Goal: Task Accomplishment & Management: Manage account settings

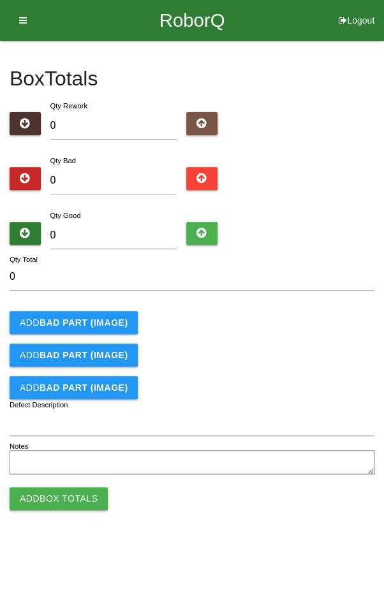
type input "8"
type input "80"
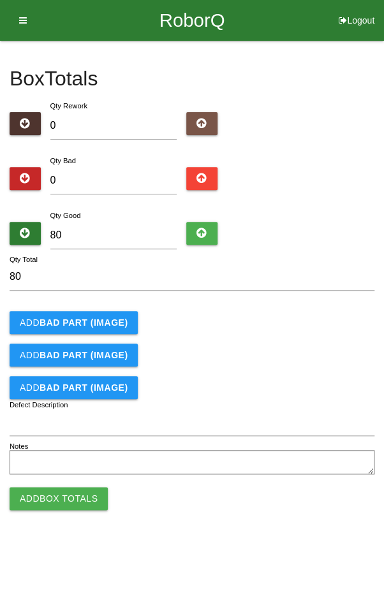
click at [313, 338] on form "80 Qty Total Add BAD PART (IMAGE) Add BAD PART (IMAGE) Add BAD PART (IMAGE) Def…" at bounding box center [192, 370] width 364 height 215
click at [48, 499] on button "Add Box Totals" at bounding box center [59, 498] width 98 height 23
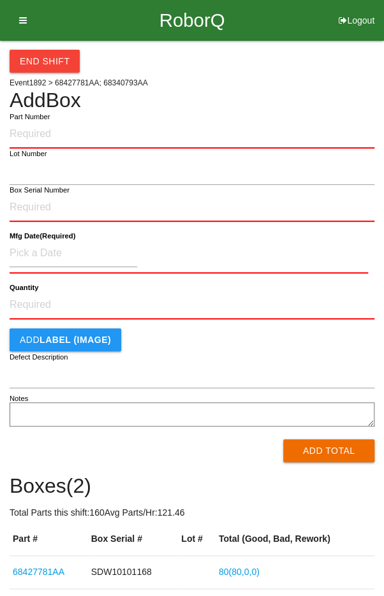
click at [67, 130] on input "Part Number" at bounding box center [192, 134] width 364 height 28
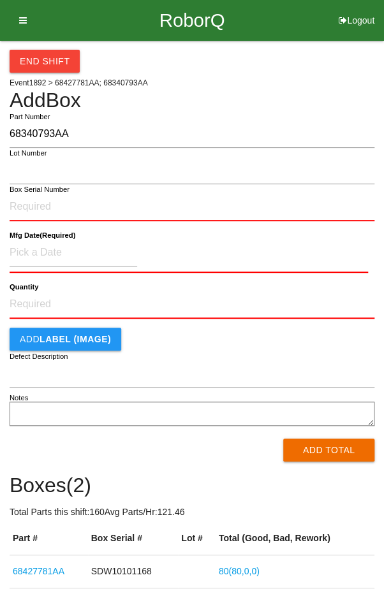
type input "68340793AA"
click at [129, 202] on input "Box Serial Number" at bounding box center [192, 207] width 364 height 28
type input "SDW10102337"
click at [40, 250] on input at bounding box center [73, 252] width 127 height 27
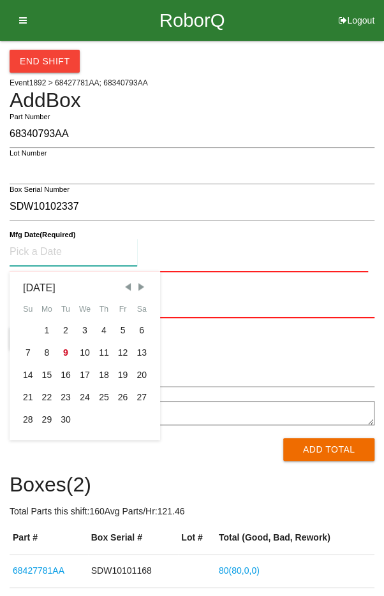
click at [82, 327] on div "3" at bounding box center [84, 330] width 19 height 22
type input "[DATE]"
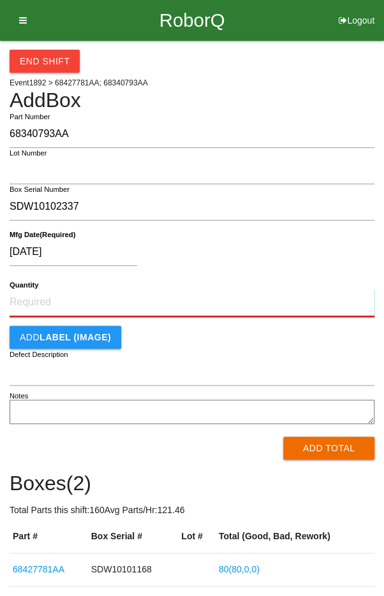
click at [184, 299] on input "Quantity" at bounding box center [192, 303] width 364 height 28
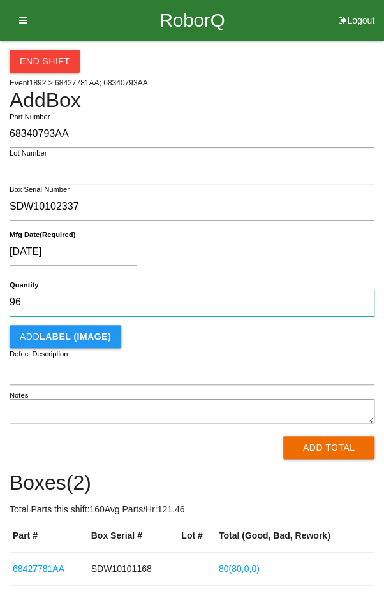
type input "96"
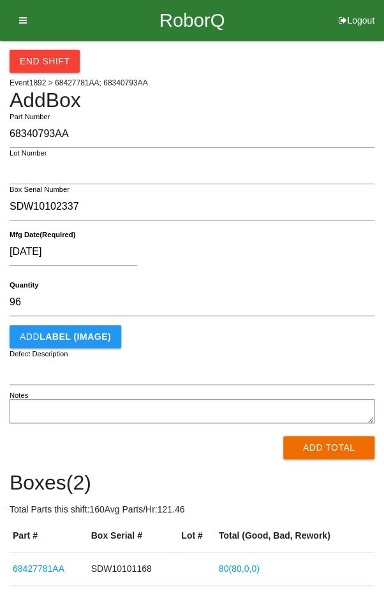
click at [289, 245] on div "[DATE]" at bounding box center [189, 254] width 358 height 32
click at [333, 445] on button "Add Total" at bounding box center [328, 447] width 91 height 23
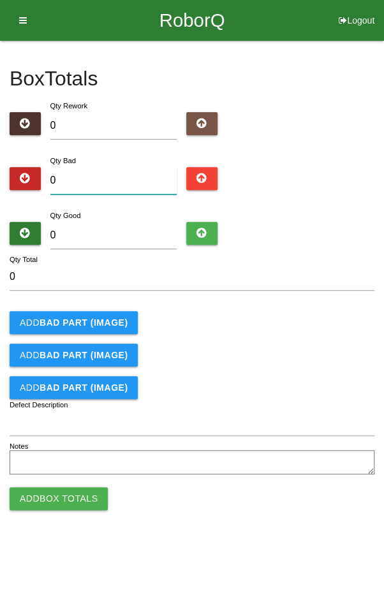
click at [88, 182] on input "0" at bounding box center [113, 180] width 127 height 27
type input "2"
click at [59, 313] on button "Add BAD PART (IMAGE)" at bounding box center [74, 322] width 128 height 23
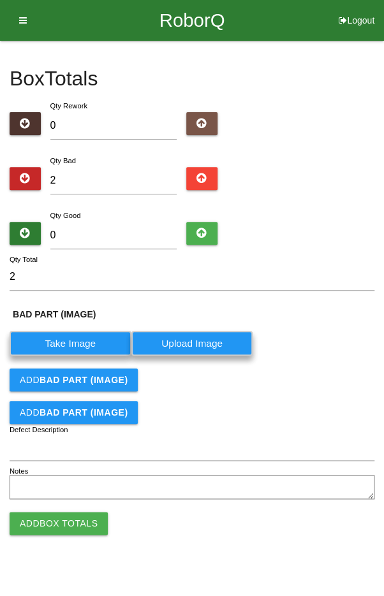
click at [61, 372] on button "Add BAD PART (IMAGE)" at bounding box center [74, 379] width 128 height 23
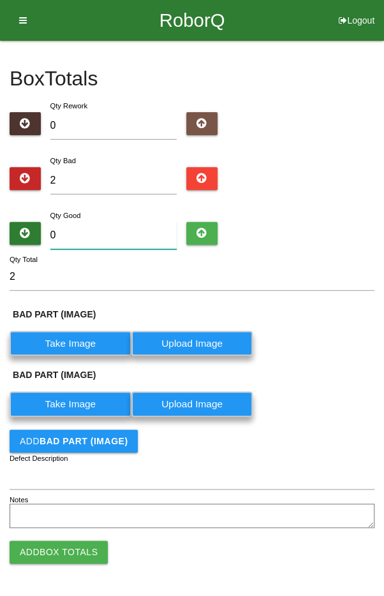
click at [84, 231] on input "0" at bounding box center [113, 235] width 127 height 27
type input "9"
type input "11"
type input "94"
type input "96"
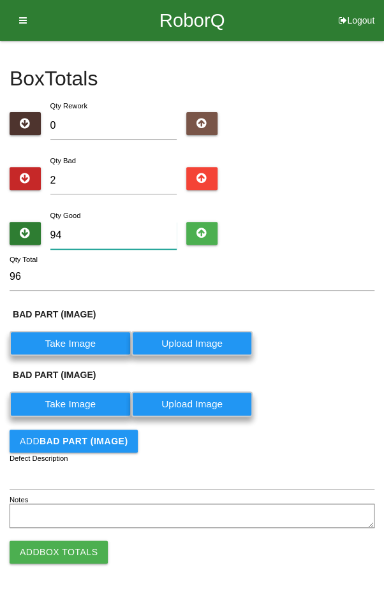
type input "94"
click at [316, 325] on div "BAD PART (IMAGE) Take Image Upload Image" at bounding box center [192, 335] width 364 height 54
click at [57, 346] on label "Take Image" at bounding box center [71, 343] width 122 height 25
click at [0, 0] on \(IMAGE\) "Take Image" at bounding box center [0, 0] width 0 height 0
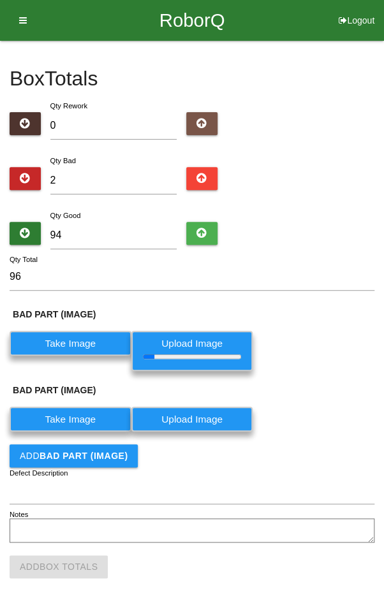
click at [58, 416] on label "Take Image" at bounding box center [71, 419] width 122 height 25
click at [0, 0] on \(IMAGE\) "Take Image" at bounding box center [0, 0] width 0 height 0
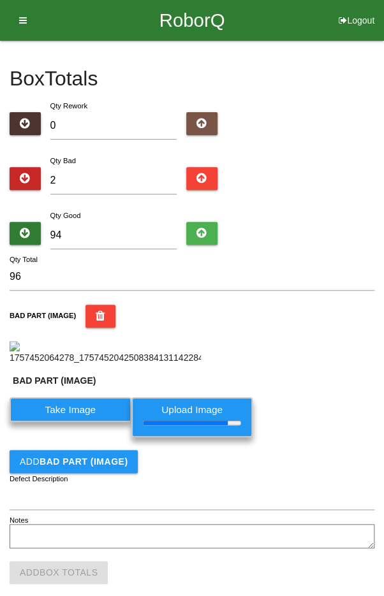
click at [292, 364] on div "BAD PART (IMAGE)" at bounding box center [192, 335] width 364 height 60
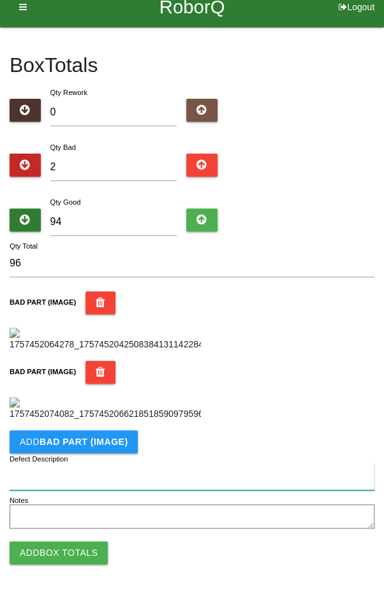
click at [61, 470] on input "Defect Description" at bounding box center [192, 476] width 364 height 27
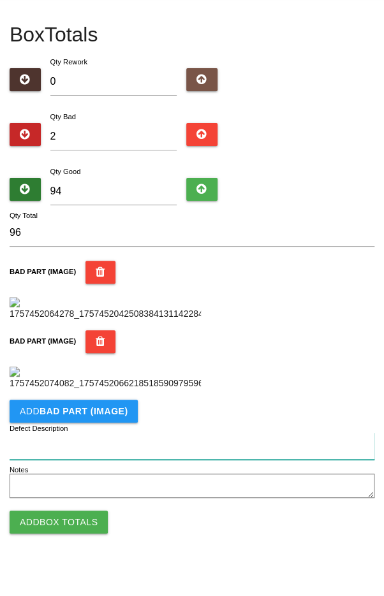
scroll to position [484, 0]
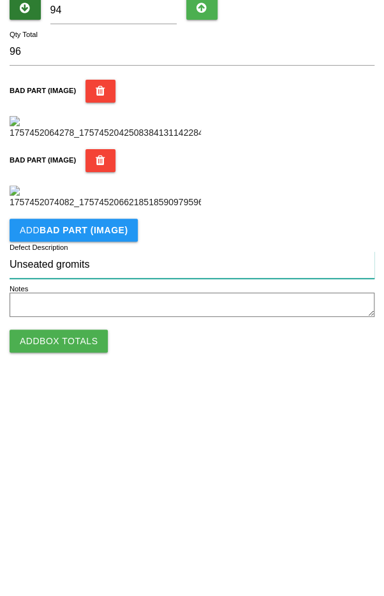
type input "Unseated gromits"
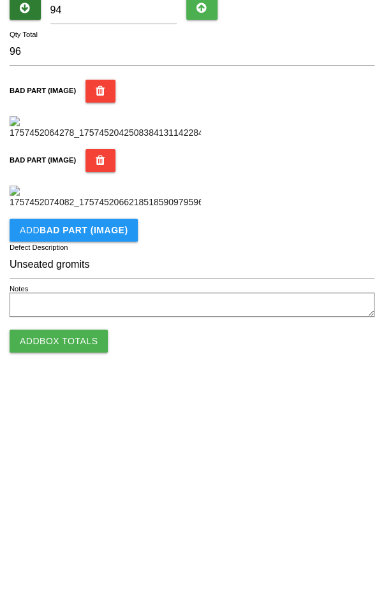
click at [42, 550] on button "Add Box Totals" at bounding box center [59, 552] width 98 height 23
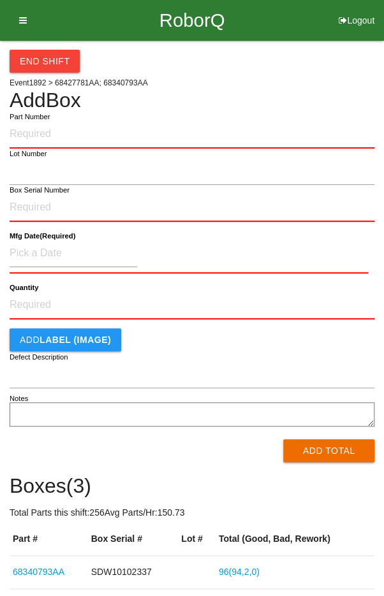
click at [152, 136] on input "Part Number" at bounding box center [192, 134] width 364 height 28
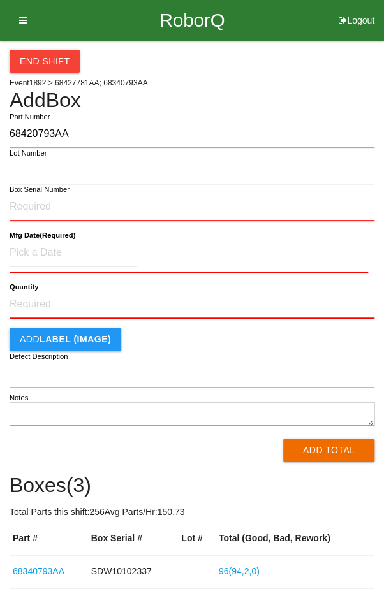
type input "68420793AA"
click at [41, 210] on input "Box Serial Number" at bounding box center [192, 207] width 364 height 28
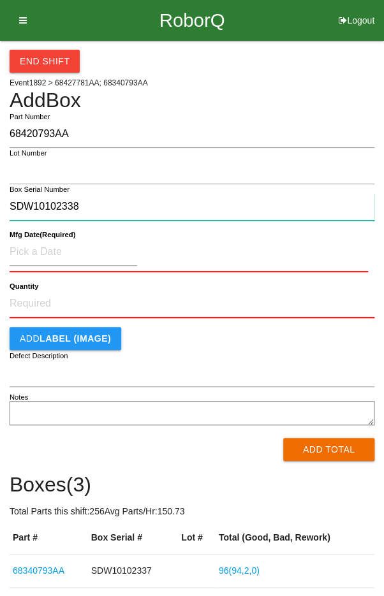
type input "SDW10102338"
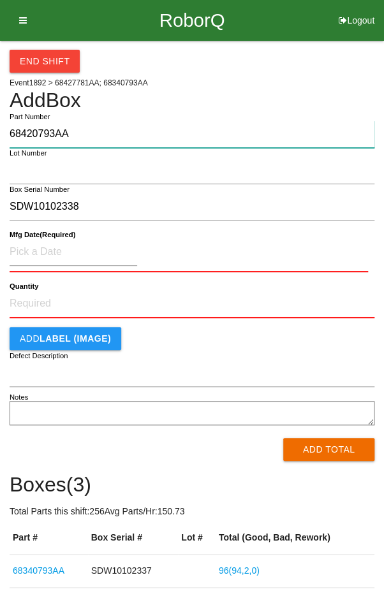
click at [27, 137] on input "68420793AA" at bounding box center [192, 133] width 364 height 27
click at [31, 133] on input "68420793AA" at bounding box center [192, 133] width 364 height 27
type input "68340793AA"
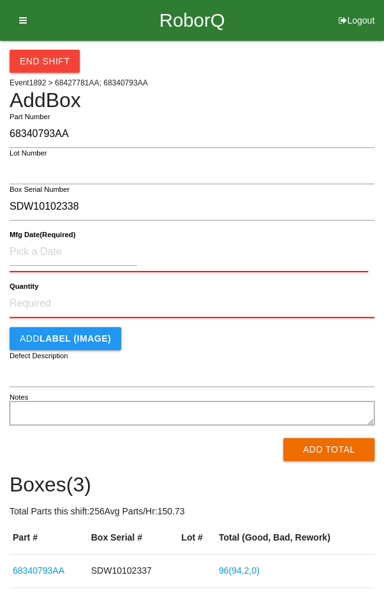
click at [288, 83] on div "End Shift Event 1892 > 68427781AA; 68340793AA Add Box 68340793AA Part Number Lo…" at bounding box center [192, 347] width 364 height 613
click at [90, 257] on input at bounding box center [73, 251] width 127 height 27
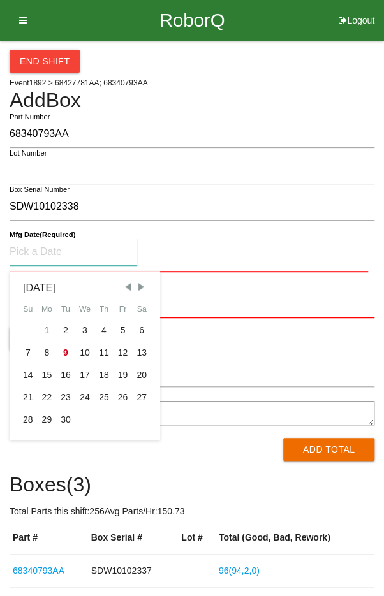
click at [84, 329] on div "3" at bounding box center [84, 330] width 19 height 22
type input "[DATE]"
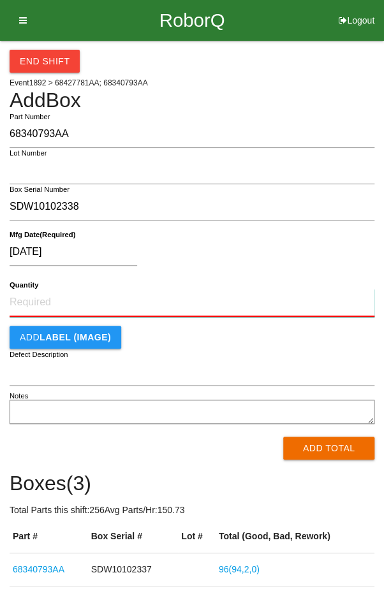
click at [196, 305] on input "Quantity" at bounding box center [192, 303] width 364 height 28
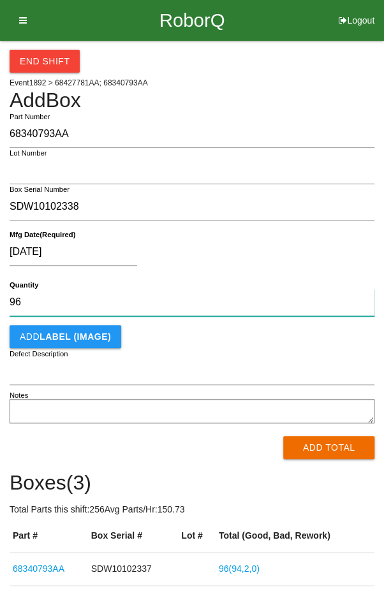
type input "96"
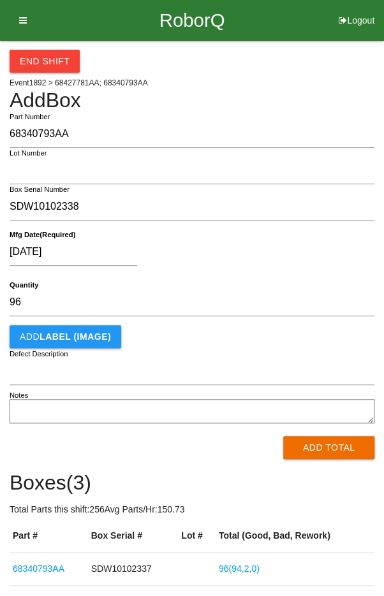
click at [312, 245] on div "[DATE]" at bounding box center [189, 254] width 358 height 32
click at [331, 450] on button "Add Total" at bounding box center [328, 447] width 91 height 23
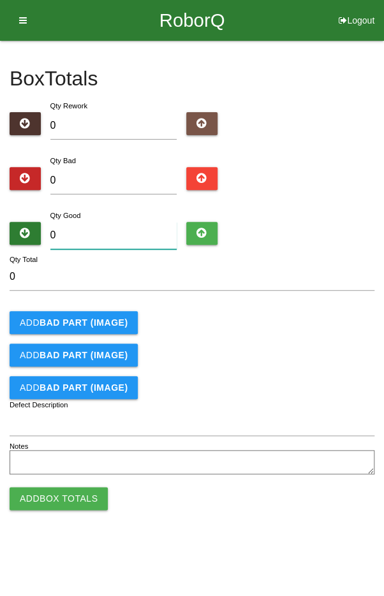
click at [109, 234] on input "0" at bounding box center [113, 235] width 127 height 27
type input "3"
click at [117, 180] on input "0" at bounding box center [113, 180] width 127 height 27
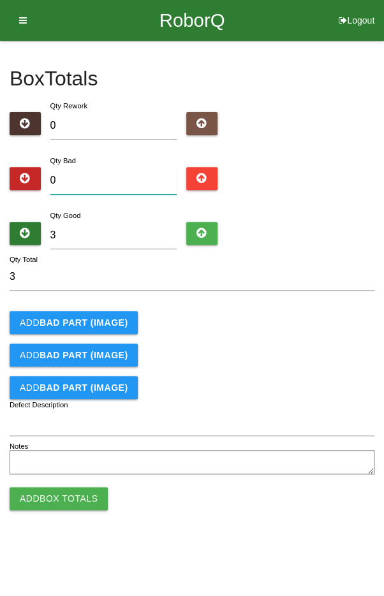
type input "9"
type input "12"
type input "93"
type input "96"
type input "93"
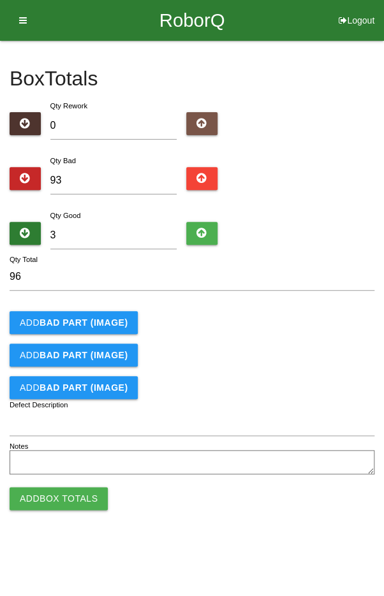
click at [73, 325] on b "BAD PART (IMAGE)" at bounding box center [84, 322] width 88 height 10
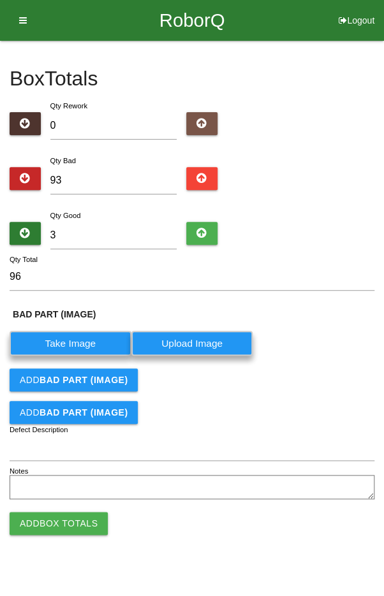
click at [76, 382] on b "BAD PART (IMAGE)" at bounding box center [84, 380] width 88 height 10
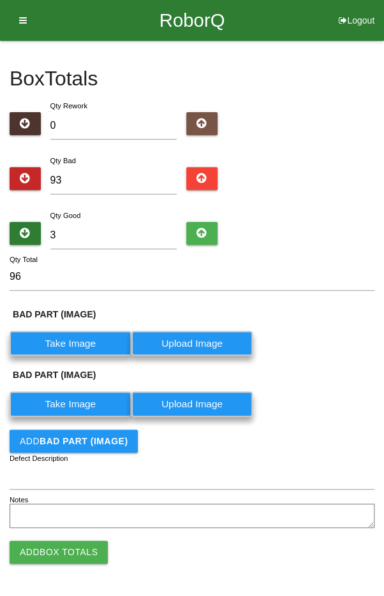
click at [71, 440] on b "BAD PART (IMAGE)" at bounding box center [84, 441] width 88 height 10
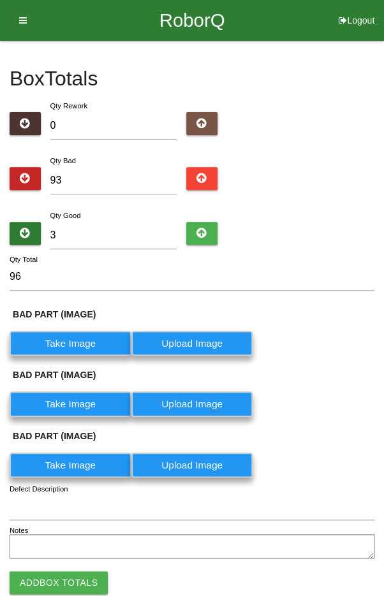
click at [48, 340] on label "Take Image" at bounding box center [71, 343] width 122 height 25
click at [0, 0] on \(IMAGE\) "Take Image" at bounding box center [0, 0] width 0 height 0
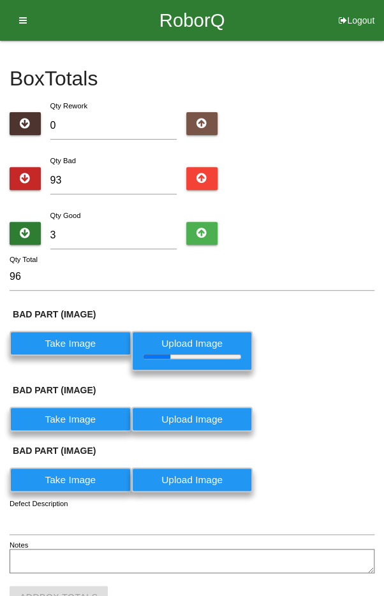
click at [72, 419] on label "Take Image" at bounding box center [71, 419] width 122 height 25
click at [0, 0] on \(IMAGE\) "Take Image" at bounding box center [0, 0] width 0 height 0
click at [74, 482] on label "Take Image" at bounding box center [71, 479] width 122 height 25
click at [0, 0] on \(IMAGE\) "Take Image" at bounding box center [0, 0] width 0 height 0
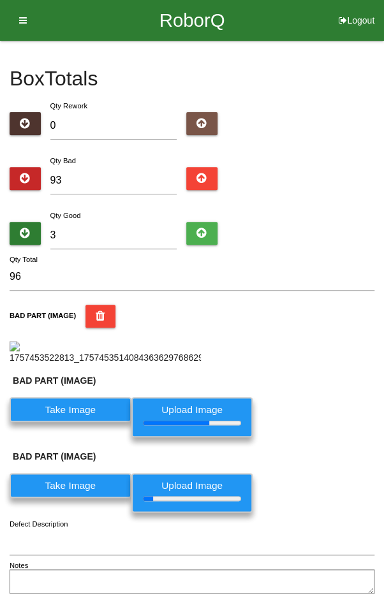
click at [275, 364] on div "BAD PART (IMAGE)" at bounding box center [192, 335] width 364 height 60
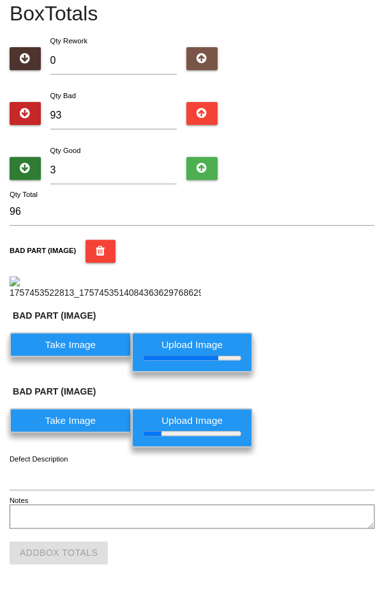
scroll to position [298, 0]
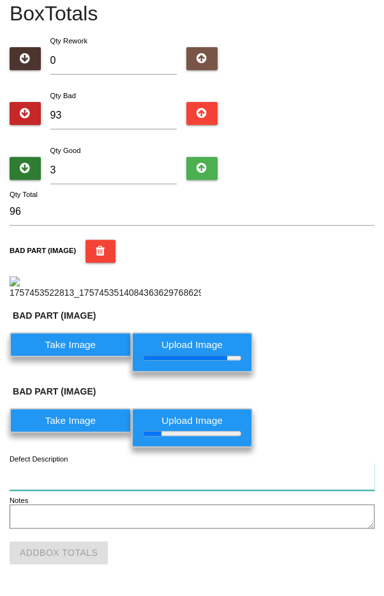
click at [287, 479] on input "Defect Description" at bounding box center [192, 476] width 364 height 27
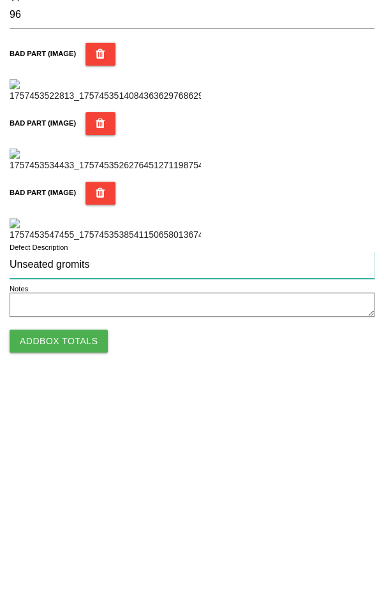
scroll to position [513, 0]
type input "Unseated gromits"
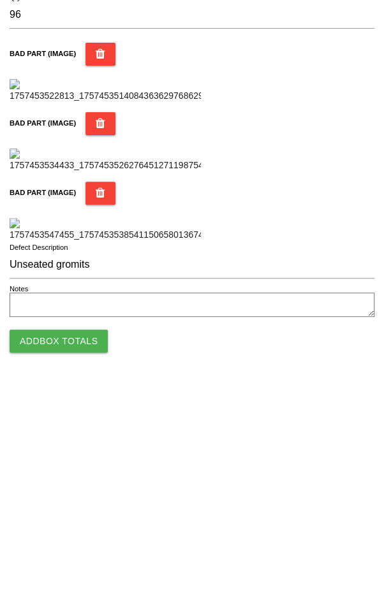
click at [51, 551] on button "Add Box Totals" at bounding box center [59, 552] width 98 height 23
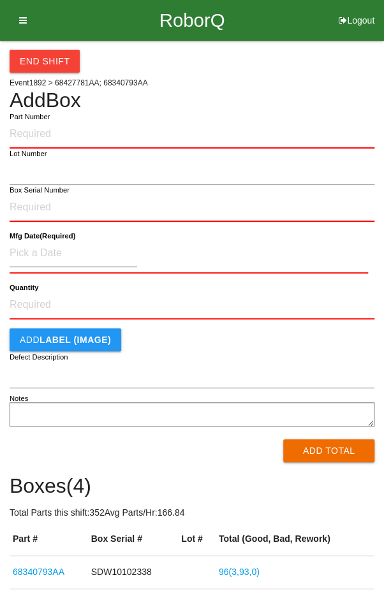
click at [41, 62] on button "End Shift" at bounding box center [45, 61] width 70 height 23
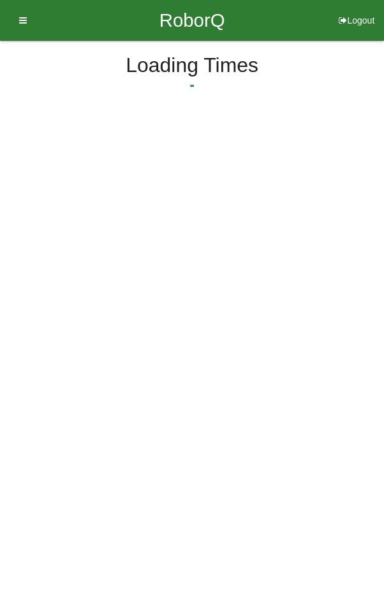
select select "5"
select select "32"
select select "2"
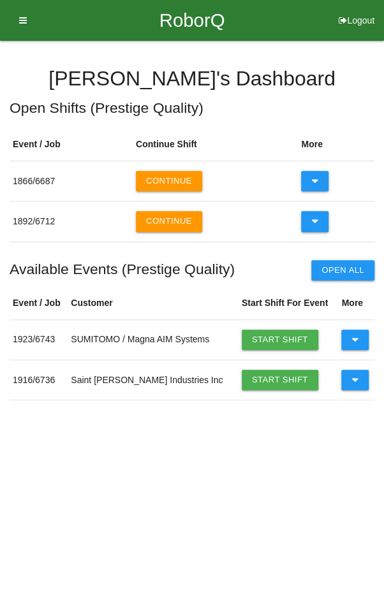
click at [314, 179] on icon at bounding box center [314, 181] width 7 height 20
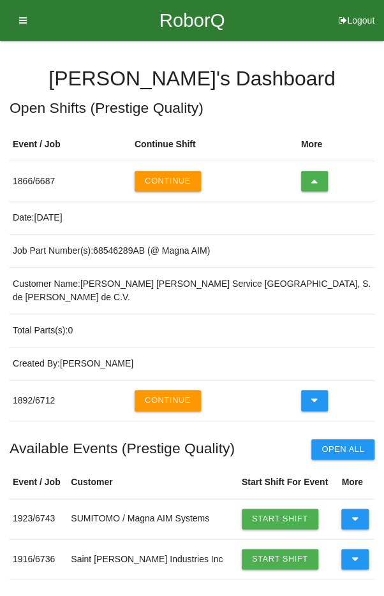
click at [315, 181] on icon at bounding box center [314, 181] width 7 height 20
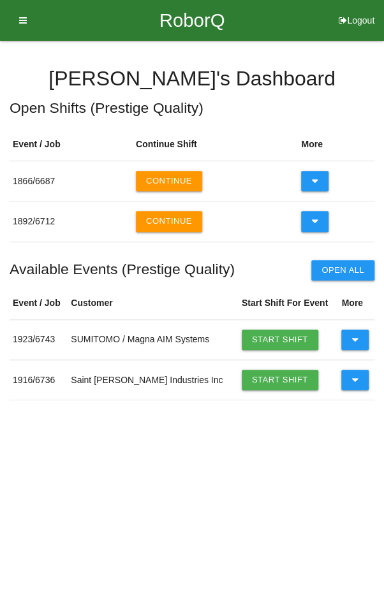
click at [165, 225] on button "Continue" at bounding box center [169, 221] width 66 height 20
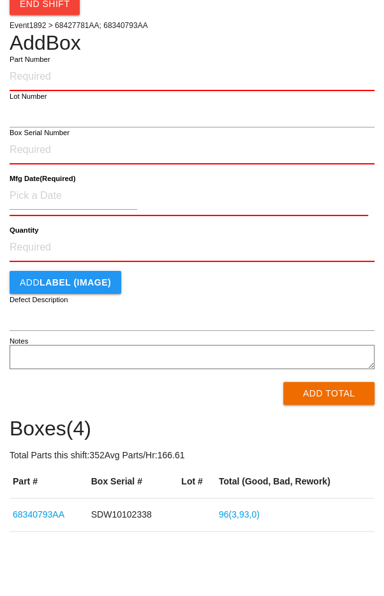
scroll to position [154, 0]
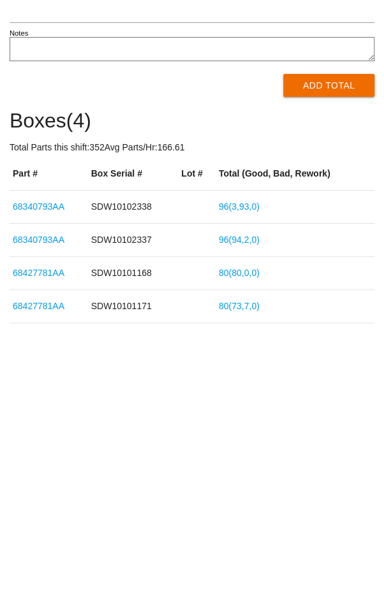
click at [252, 415] on link "96 ( 3 , 93 , 0 )" at bounding box center [239, 418] width 41 height 10
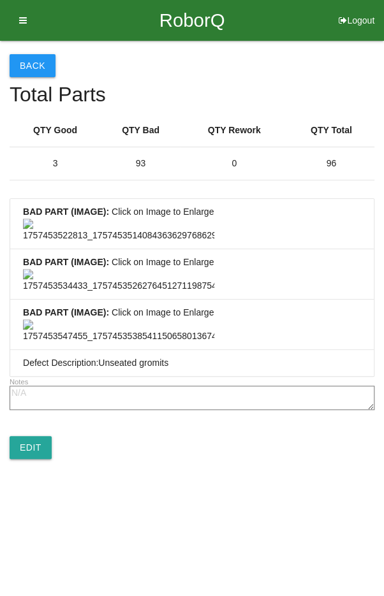
scroll to position [646, 0]
click at [25, 459] on link "Edit" at bounding box center [31, 447] width 42 height 23
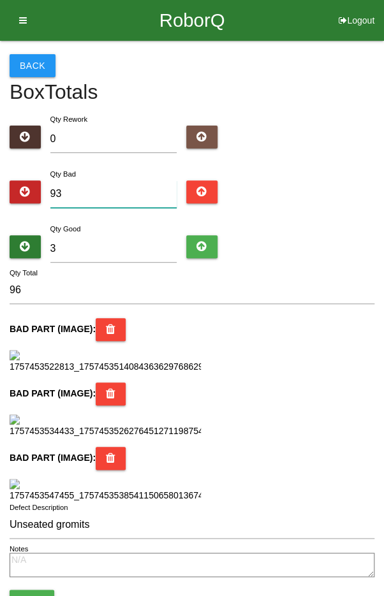
click at [124, 192] on input "93" at bounding box center [113, 193] width 127 height 27
type input "9"
type input "12"
type input "0"
type input "3"
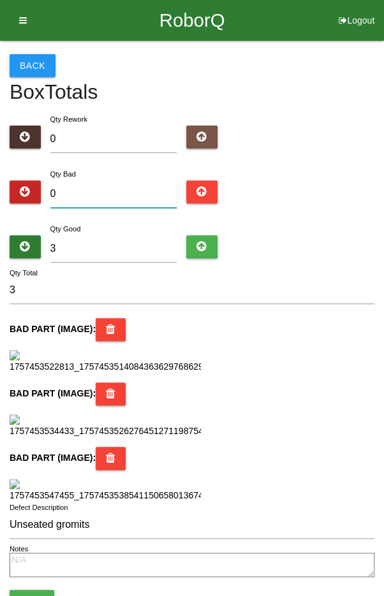
type input "2"
type input "5"
type input "2"
click at [130, 244] on input "3" at bounding box center [113, 248] width 127 height 27
type input "0"
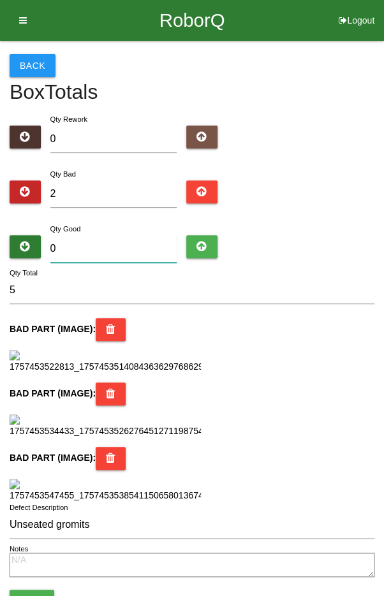
type input "2"
type input "9"
type input "11"
type input "94"
type input "96"
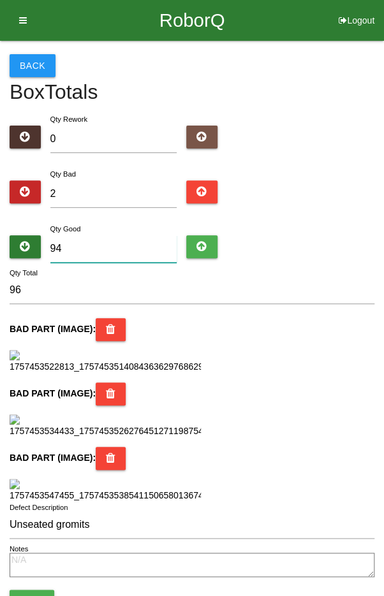
type input "94"
click at [308, 213] on form "Qty Rework 0 Qty Bad 2 Qty Good 94 96 Qty Total BAD PART (IMAGE) : BAD PART (IM…" at bounding box center [192, 362] width 364 height 500
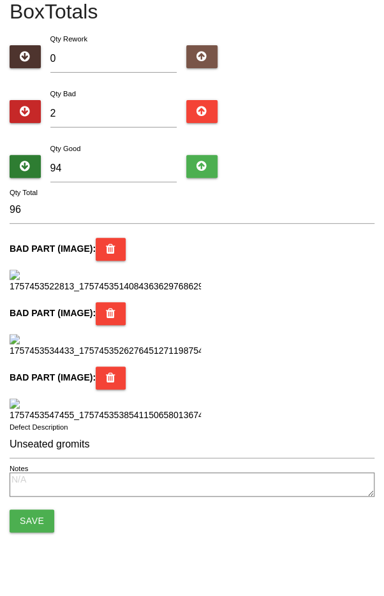
scroll to position [786, 0]
click at [108, 366] on icon at bounding box center [111, 377] width 10 height 23
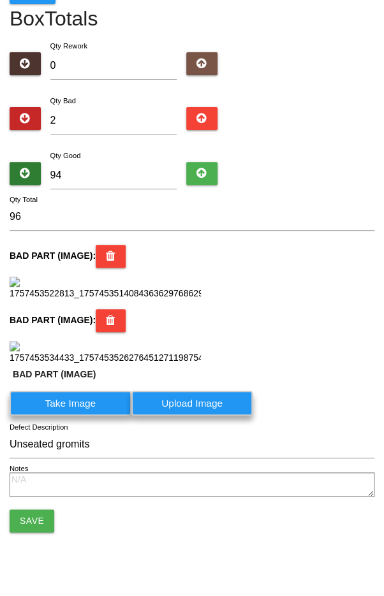
click at [27, 522] on button "Save" at bounding box center [32, 520] width 45 height 23
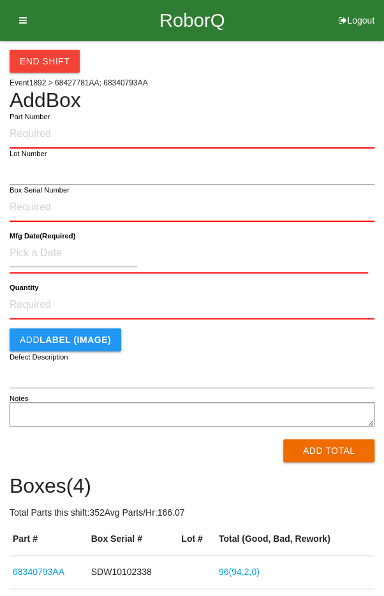
click at [309, 75] on div "End Shift Event 1892 > 68427781AA; 68340793AA Add Box Part Number Lot Number Bo…" at bounding box center [192, 364] width 364 height 647
click at [46, 67] on button "End Shift" at bounding box center [45, 61] width 70 height 23
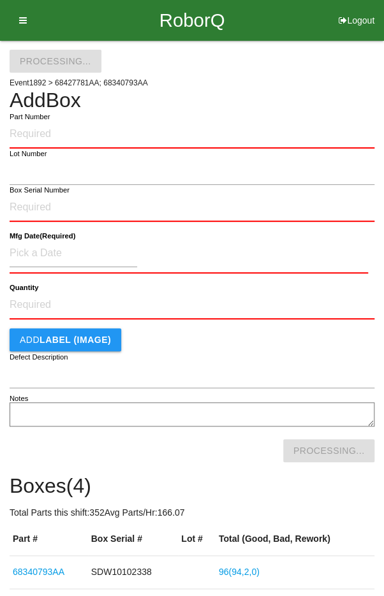
select select "5"
select select "33"
select select "2"
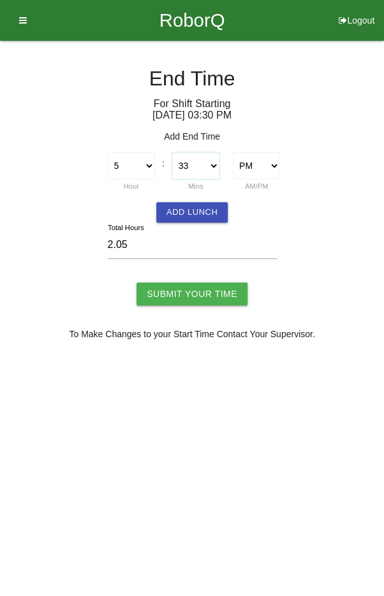
click at [196, 163] on select "00 01 02 03 04 05 06 07 08 09 10 11 12 13 14 15 16 17 18 19 20 21 22 23 24 25 2…" at bounding box center [195, 165] width 47 height 27
select select "30"
type input "2.00"
click at [204, 287] on input "Submit Your Time" at bounding box center [191, 293] width 111 height 23
type input "Processing..."
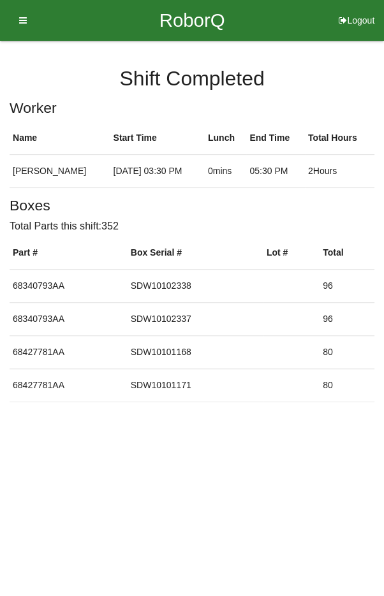
click at [11, 11] on icon at bounding box center [19, 20] width 16 height 41
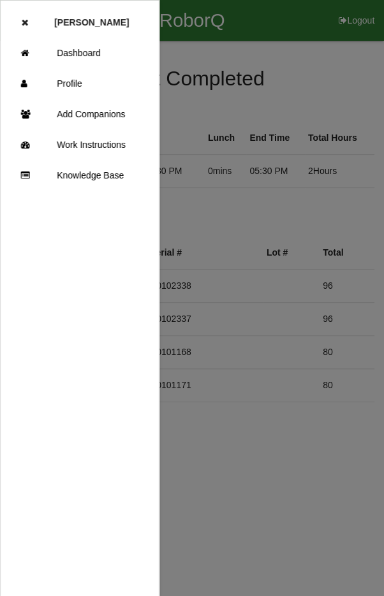
click at [87, 50] on link "Dashboard" at bounding box center [80, 53] width 158 height 31
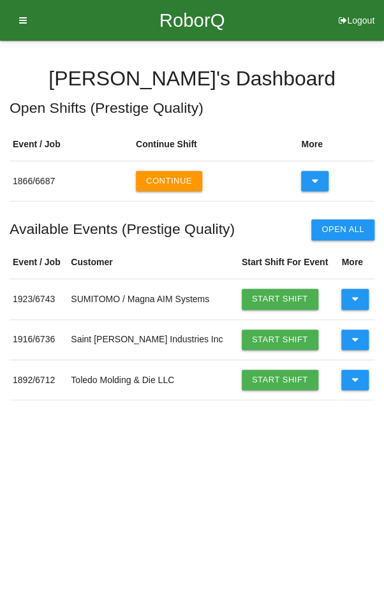
click at [169, 182] on button "Continue" at bounding box center [169, 181] width 66 height 20
